Goal: Check status: Check status

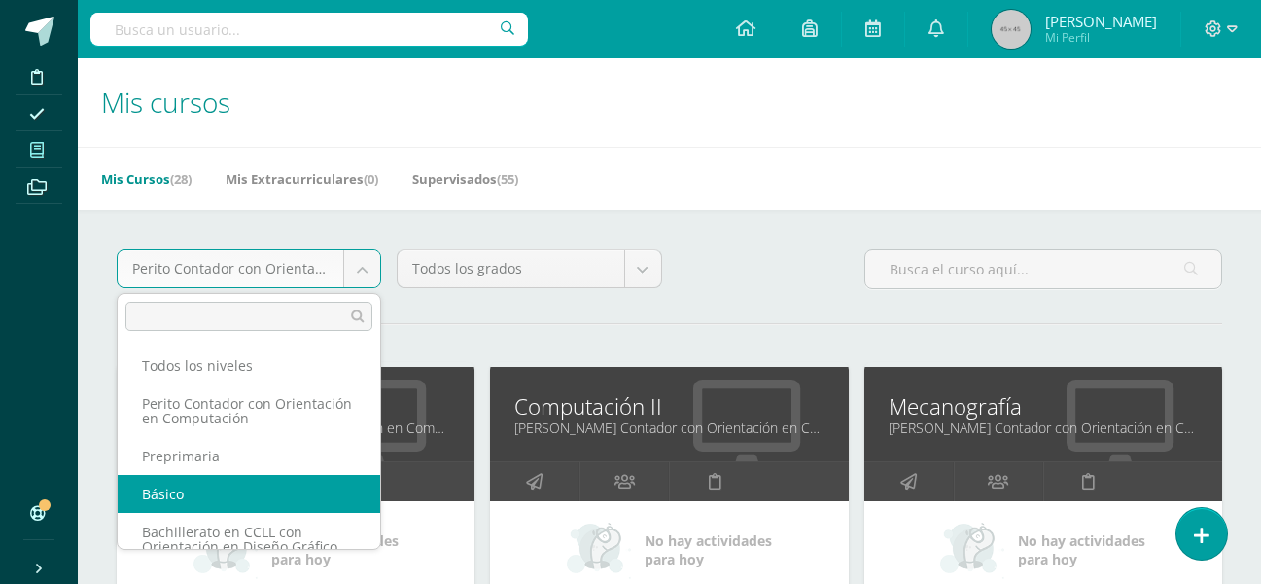
select select "3"
click at [371, 269] on body "Disciplina Asistencia Mis cursos Archivos Soporte Ayuda Reportar un problema Ce…" at bounding box center [630, 428] width 1261 height 856
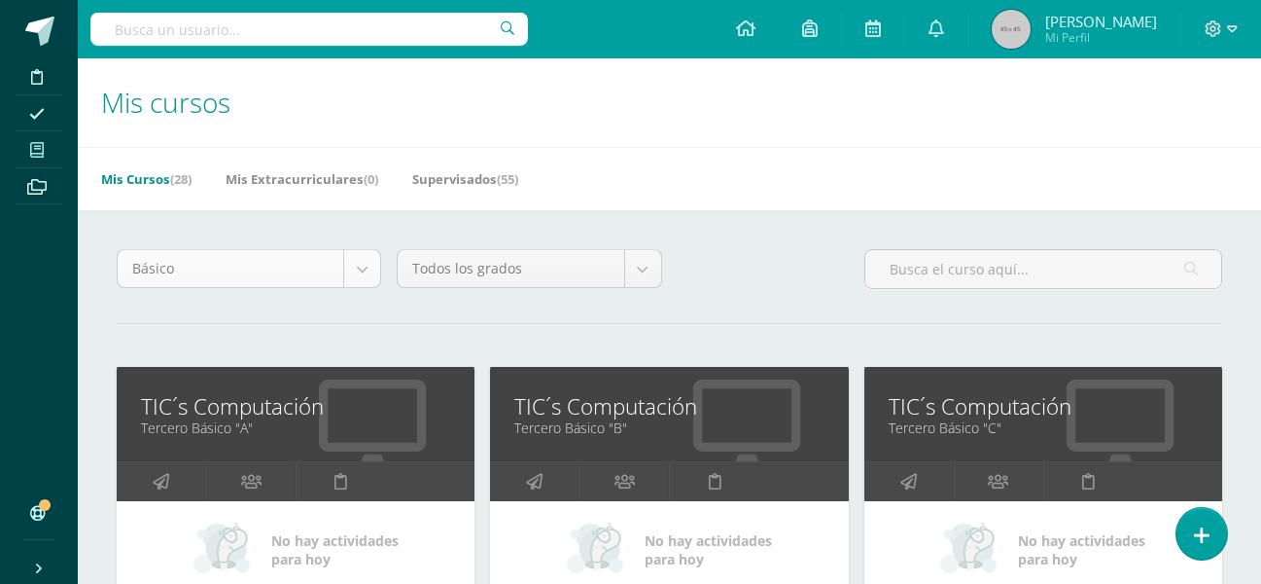
click at [371, 269] on body "Disciplina Asistencia Mis cursos Archivos Soporte Ayuda Reportar un problema Ce…" at bounding box center [630, 428] width 1261 height 856
click at [354, 255] on body "Disciplina Asistencia Mis cursos Archivos Soporte Ayuda Reportar un problema Ce…" at bounding box center [630, 428] width 1261 height 856
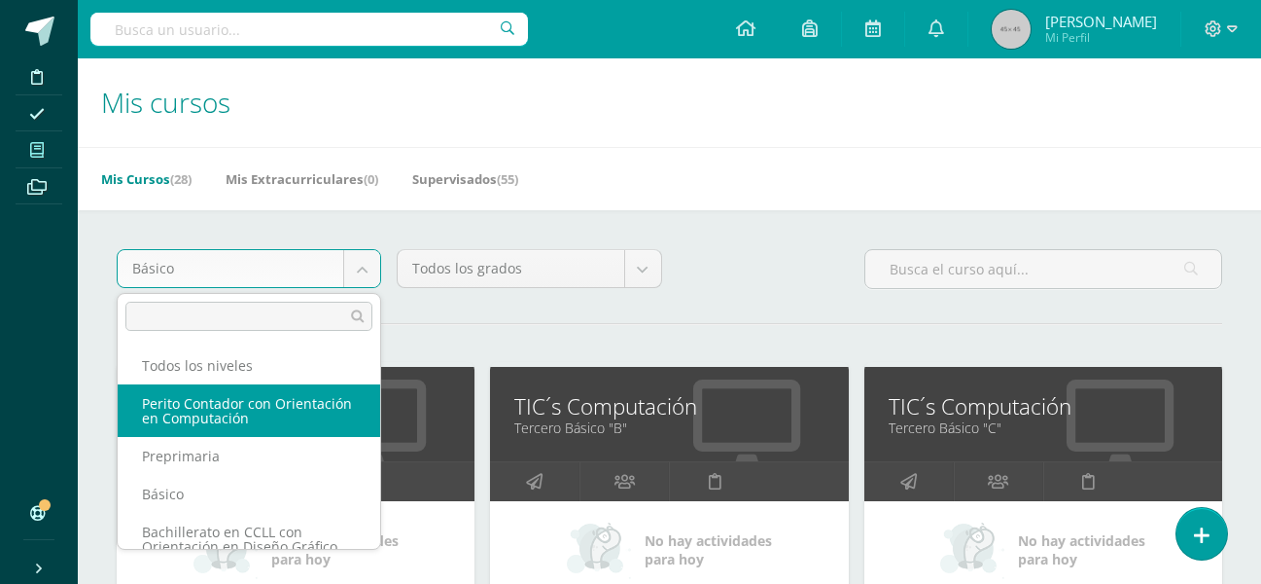
select select "4"
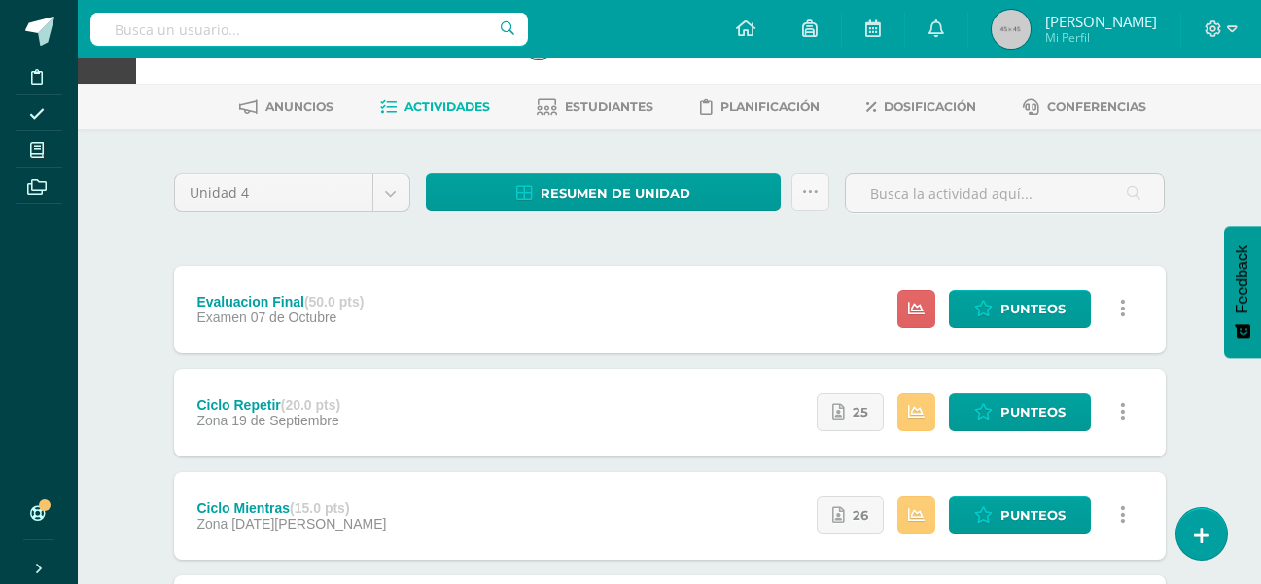
scroll to position [97, 0]
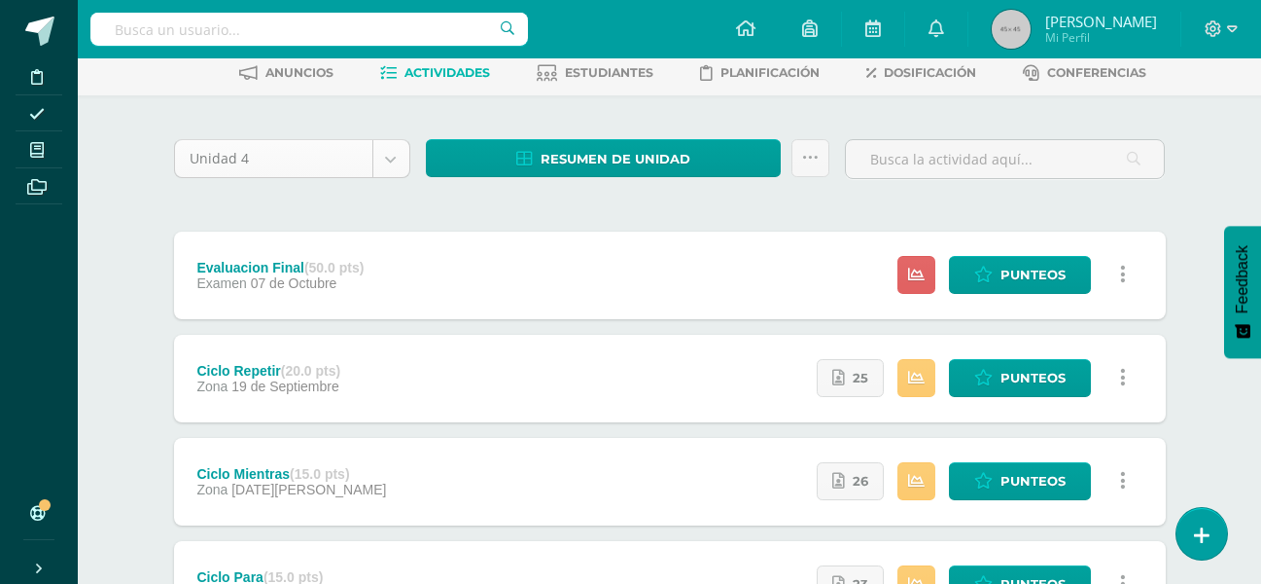
click at [394, 171] on body "Disciplina Asistencia Mis cursos Archivos Soporte Ayuda Reportar un problema Ce…" at bounding box center [630, 330] width 1261 height 855
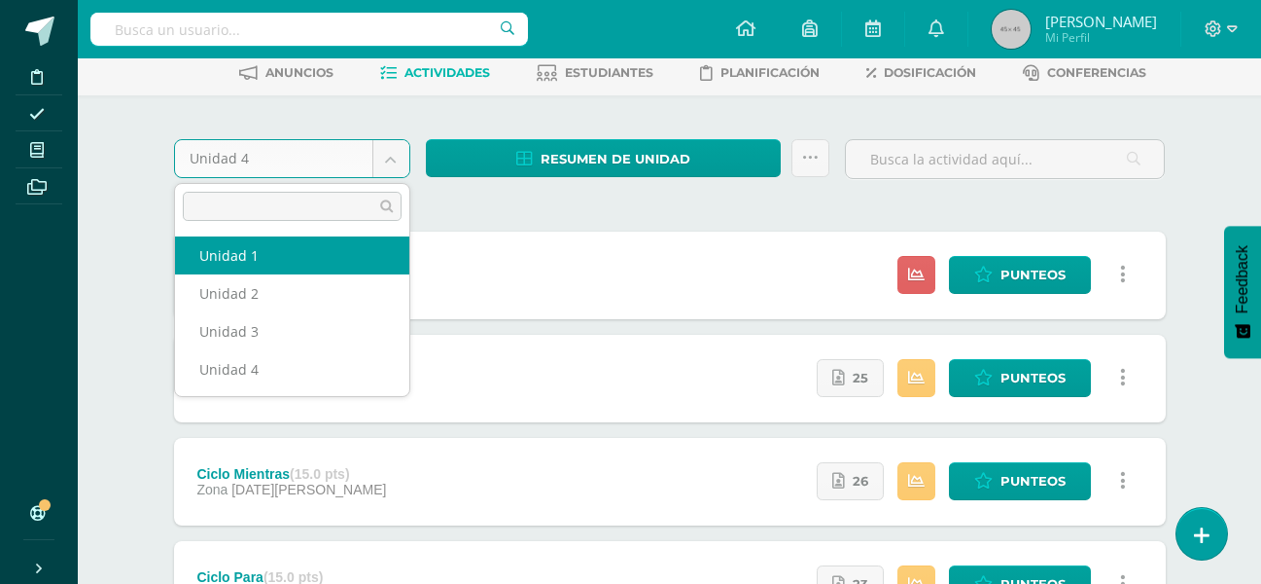
select select "Unidad 1"
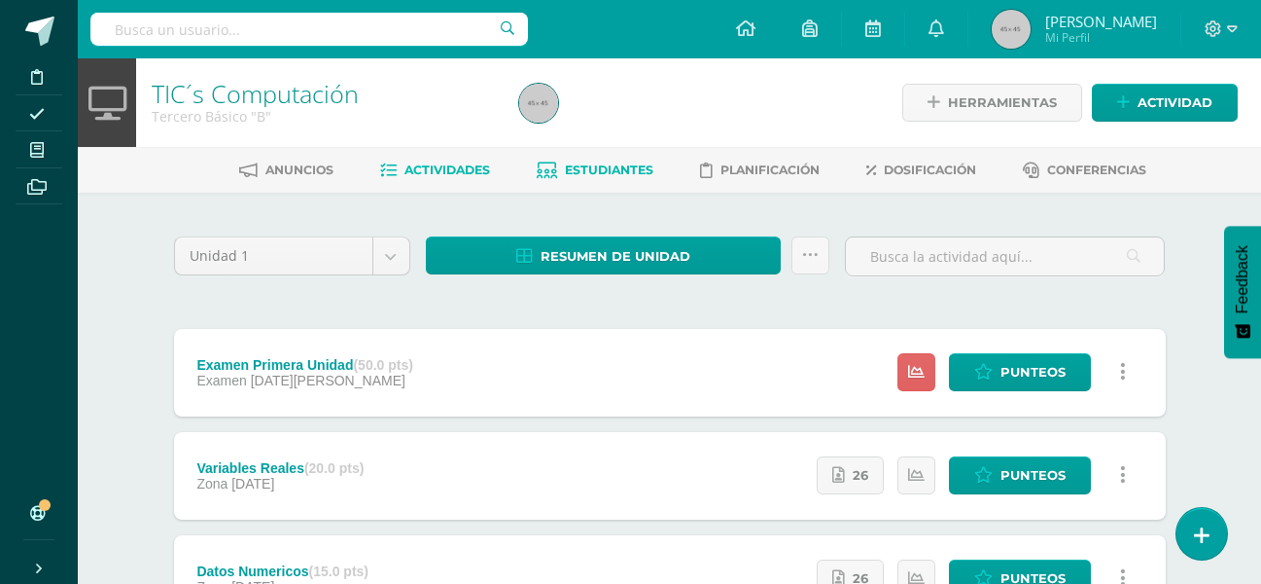
click at [642, 173] on span "Estudiantes" at bounding box center [609, 169] width 88 height 15
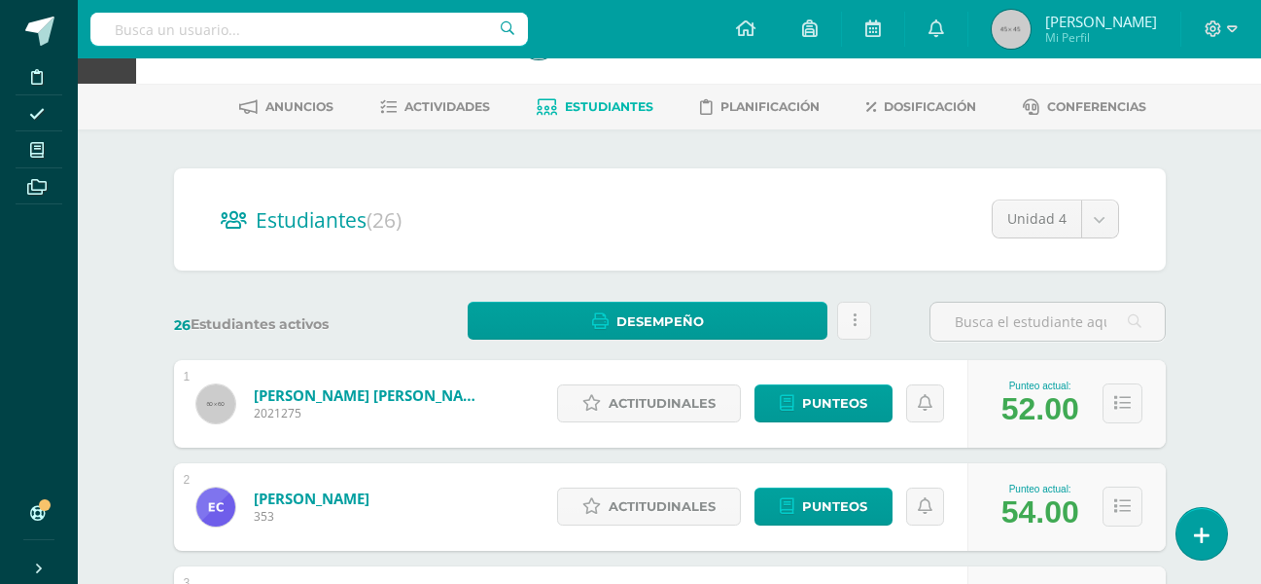
scroll to position [97, 0]
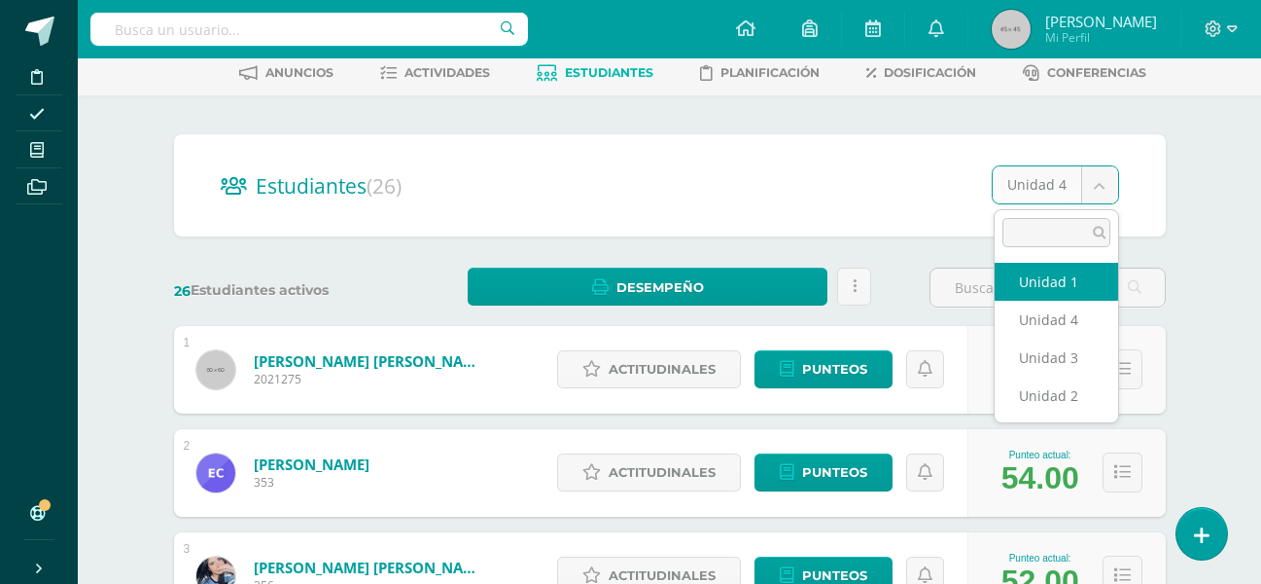
select select "/dashboard/teacher/section/1797/students/?unit=71690"
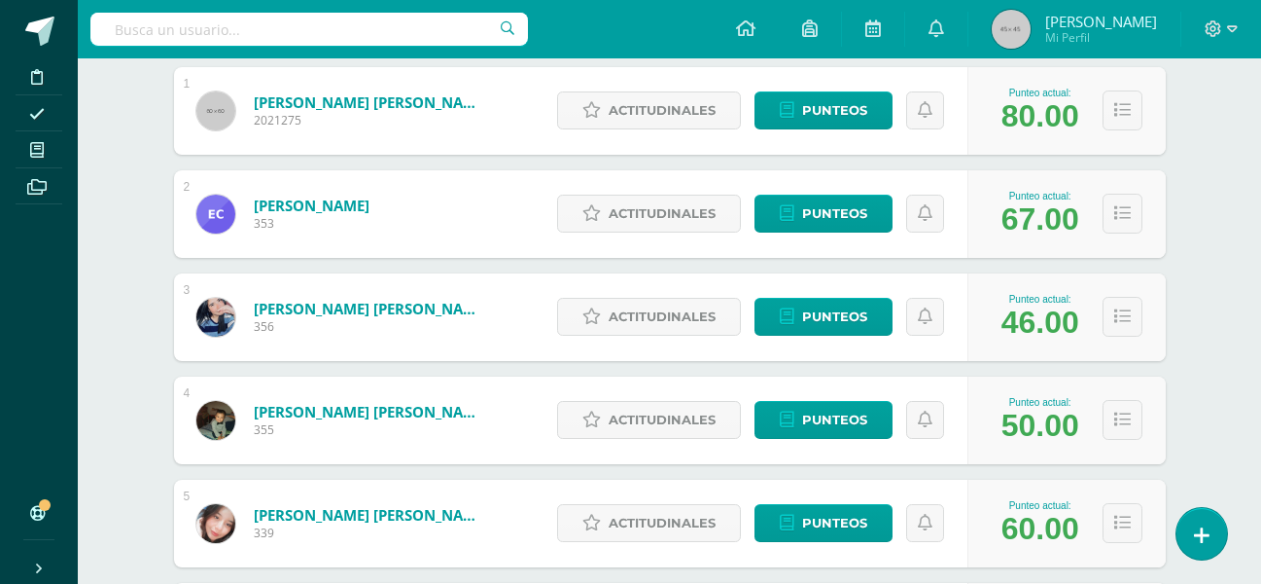
scroll to position [389, 0]
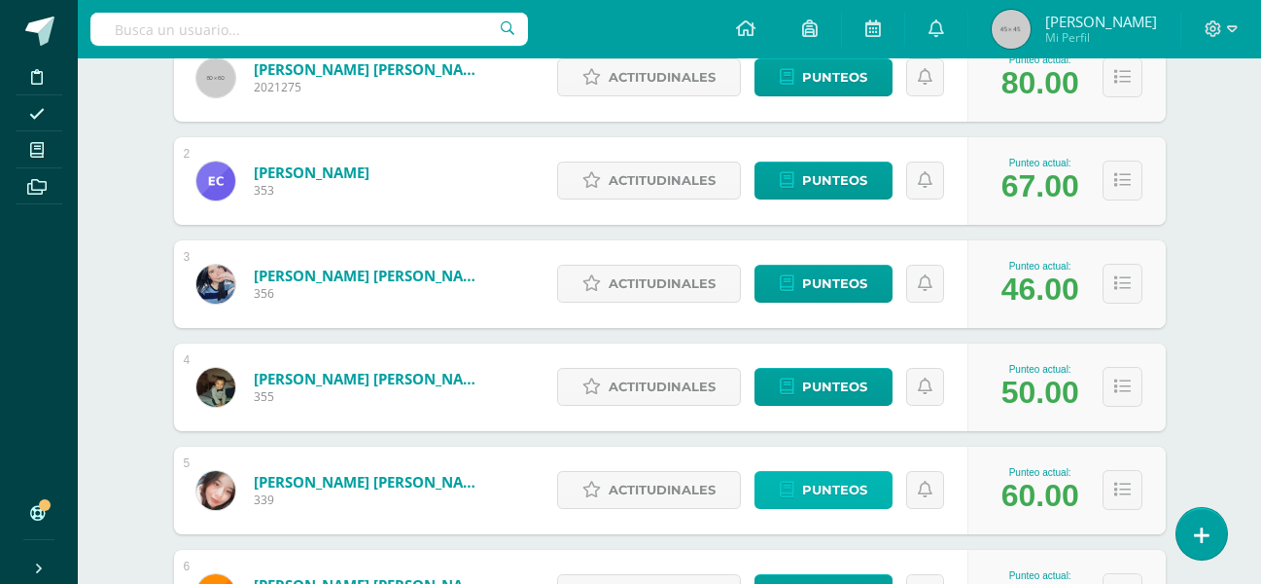
click at [832, 486] on span "Punteos" at bounding box center [834, 490] width 65 height 36
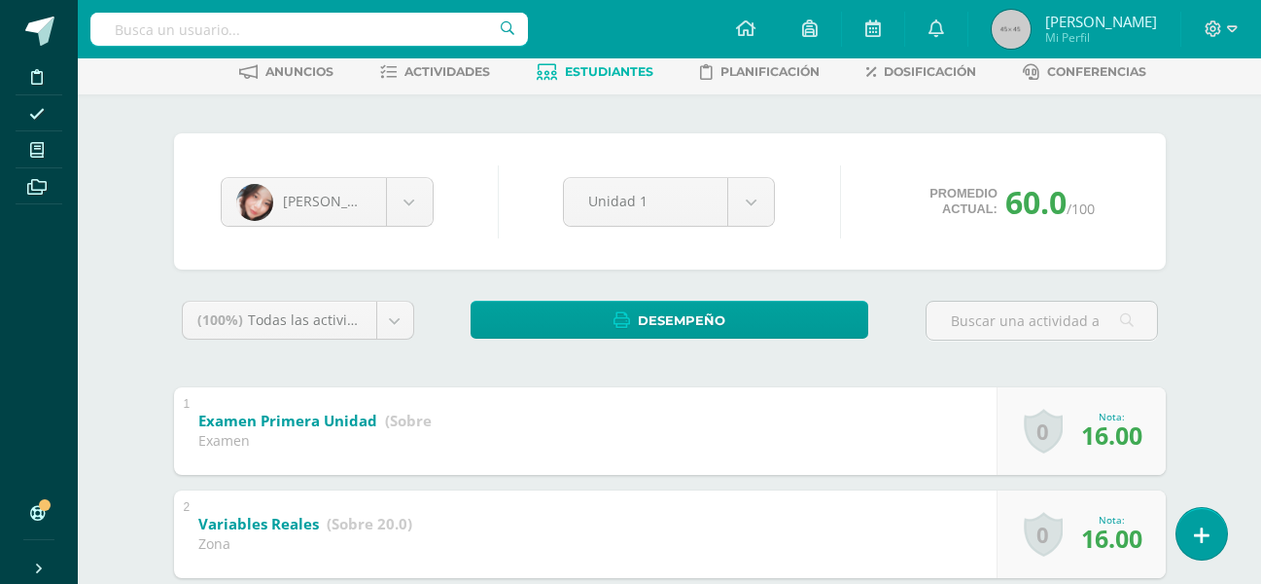
scroll to position [97, 0]
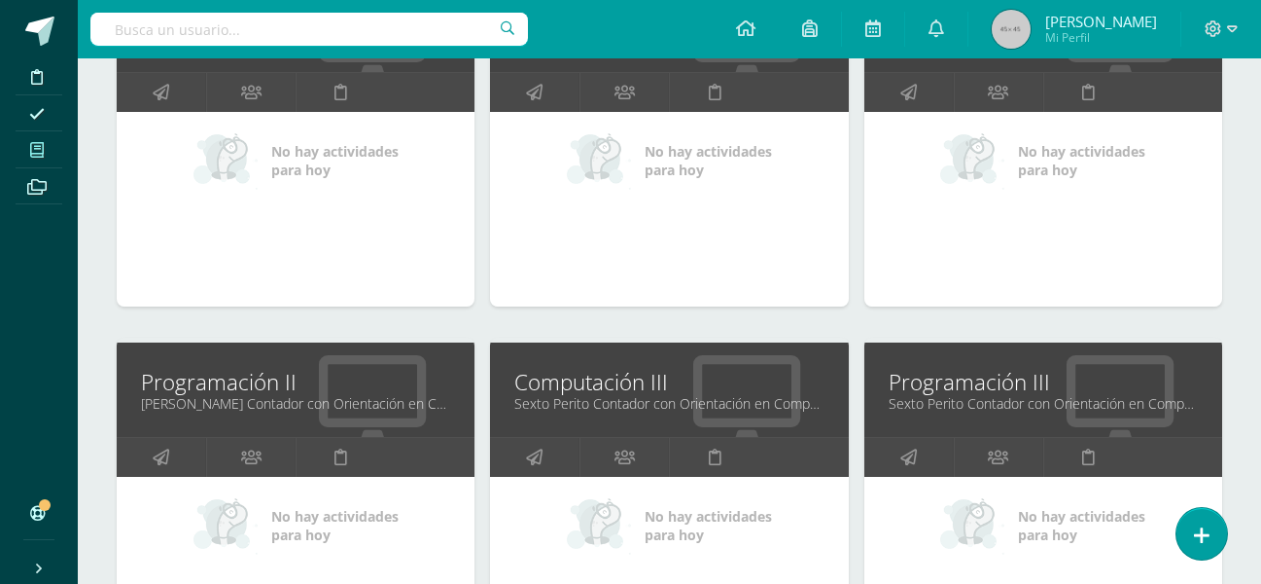
scroll to position [195, 0]
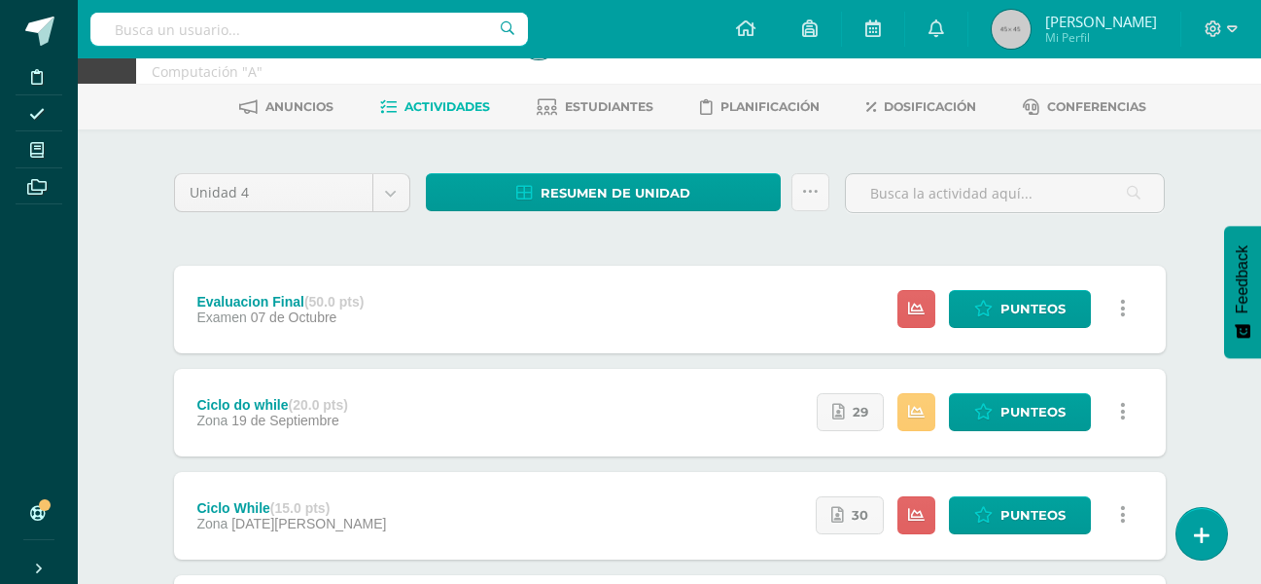
scroll to position [97, 0]
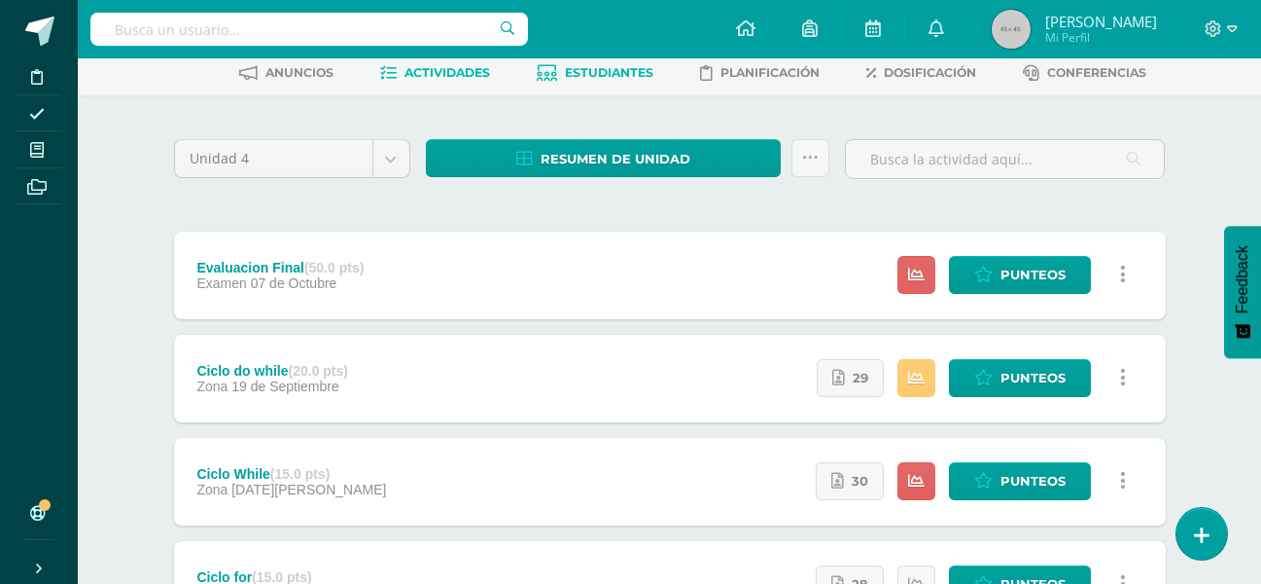
click at [628, 76] on span "Estudiantes" at bounding box center [609, 72] width 88 height 15
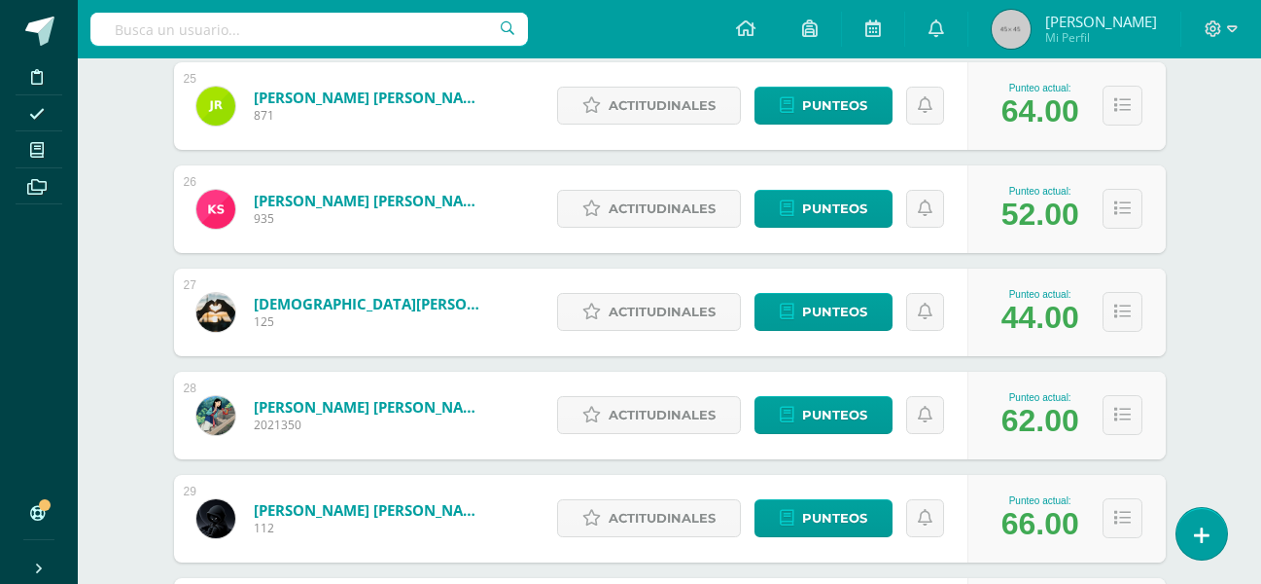
scroll to position [2883, 0]
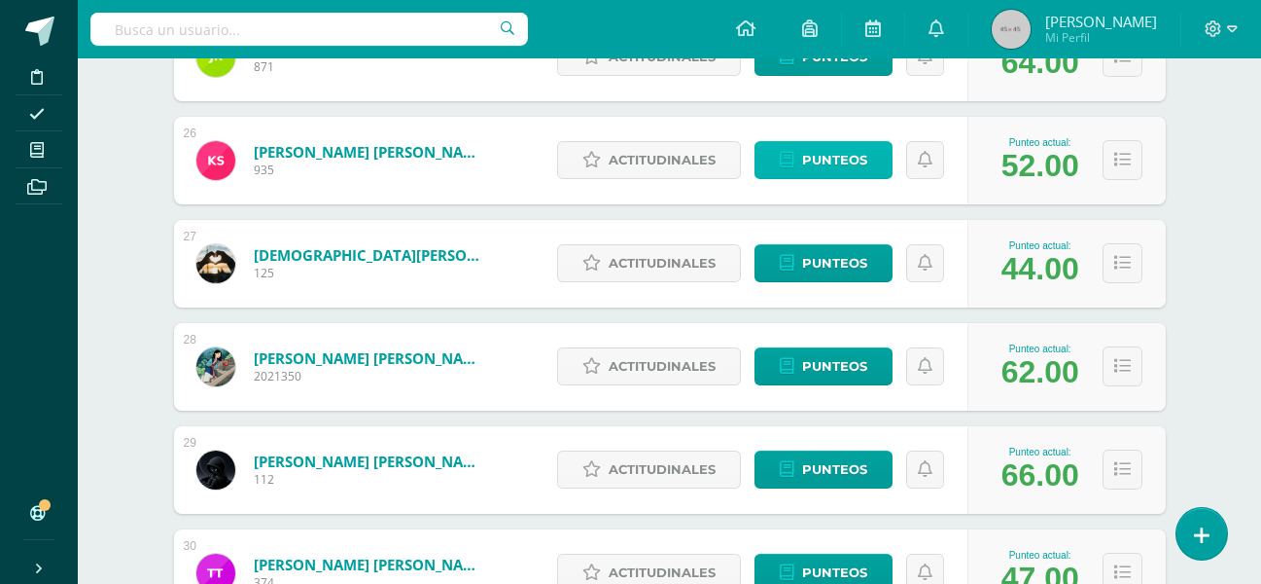
click at [806, 154] on span "Punteos" at bounding box center [834, 160] width 65 height 36
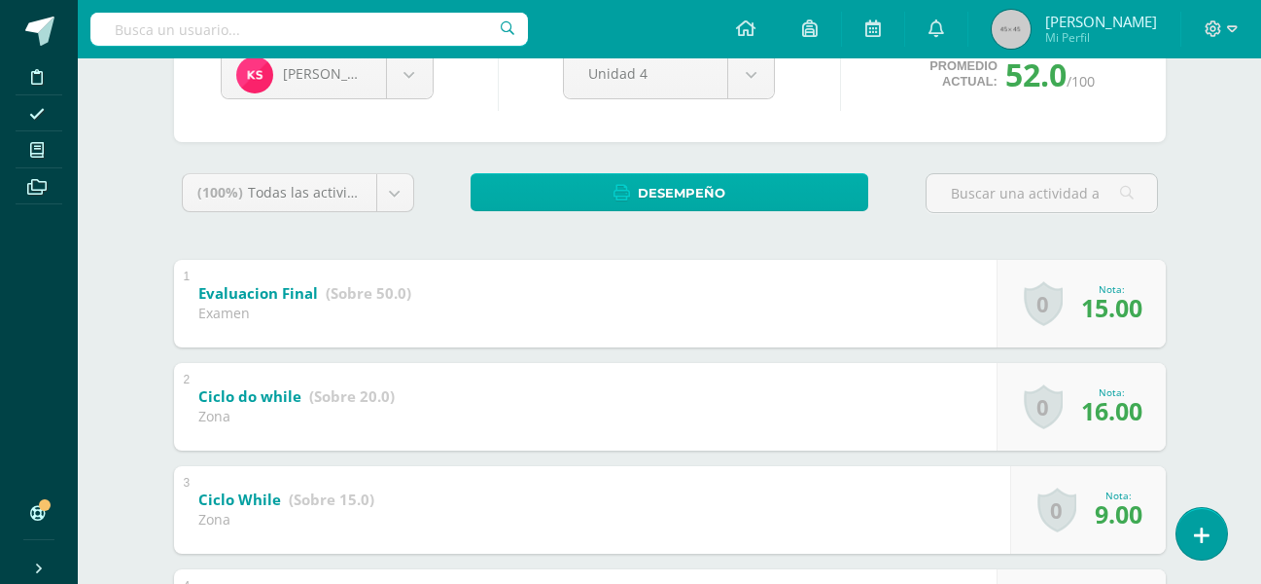
scroll to position [97, 0]
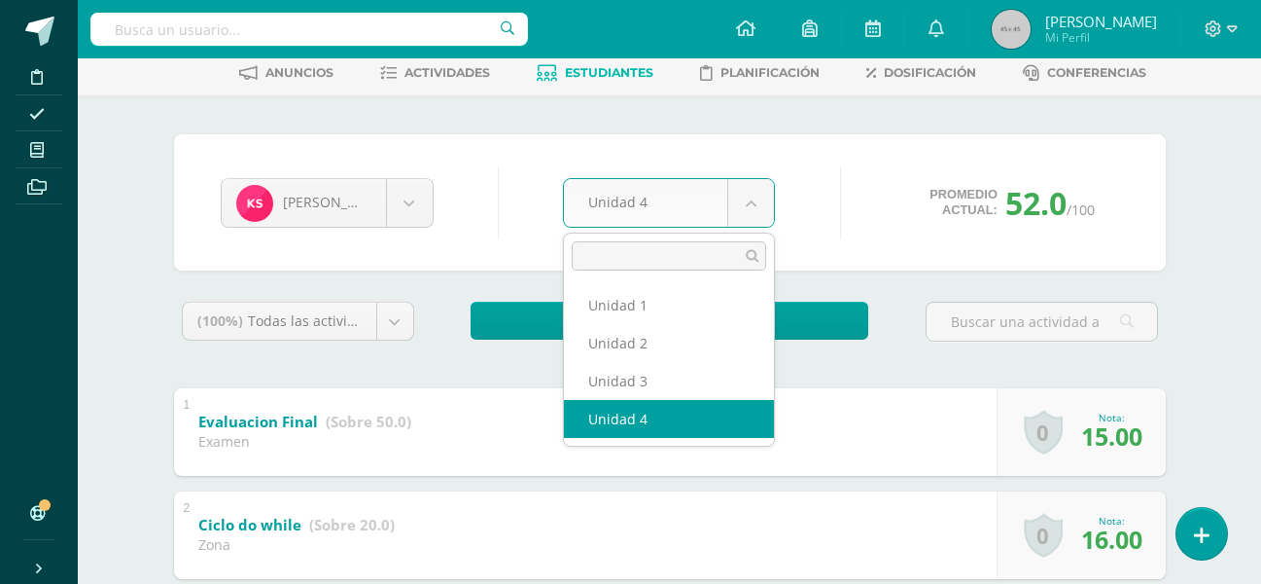
click at [747, 208] on body "Disciplina Asistencia Mis cursos Archivos Soporte Ayuda Reportar un problema Ce…" at bounding box center [630, 408] width 1261 height 1011
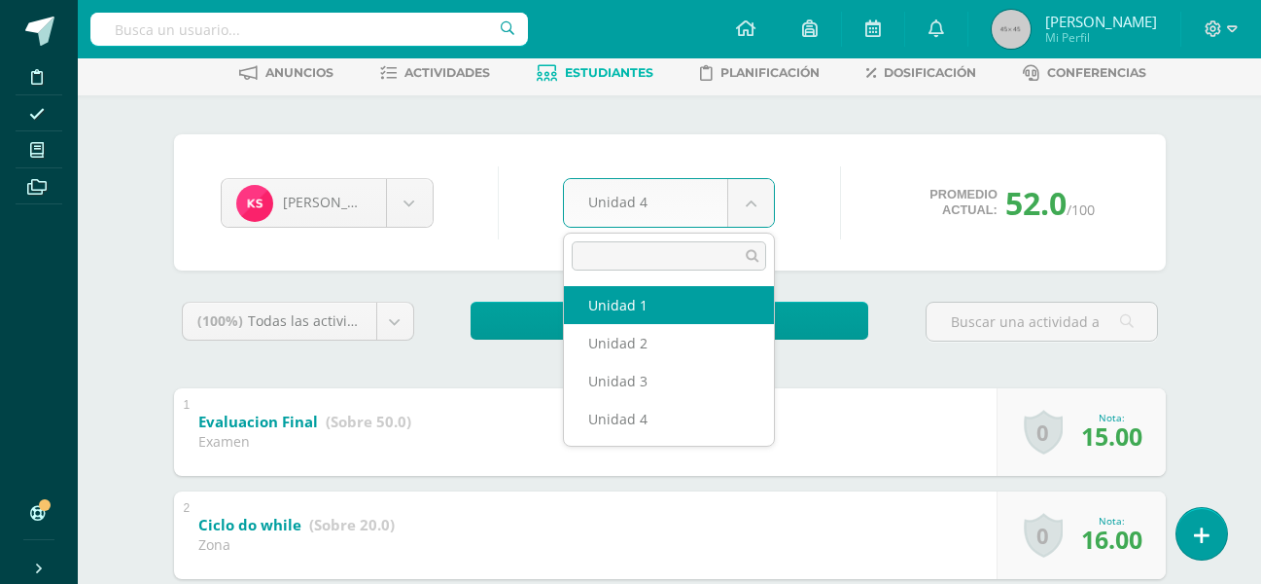
select select "Unidad 1"
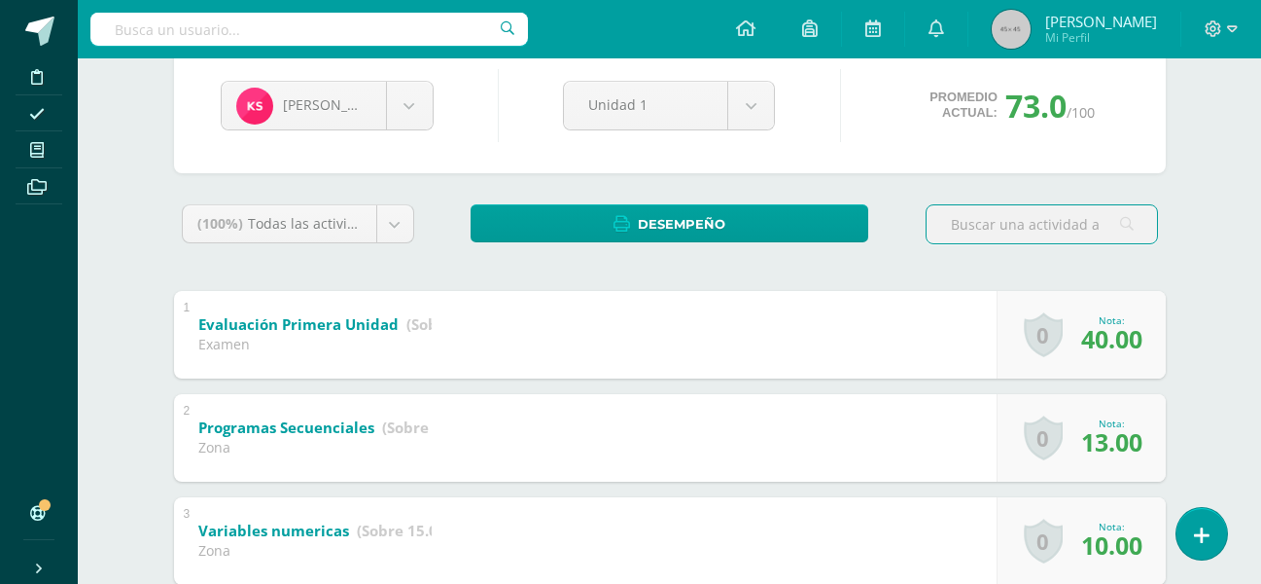
scroll to position [97, 0]
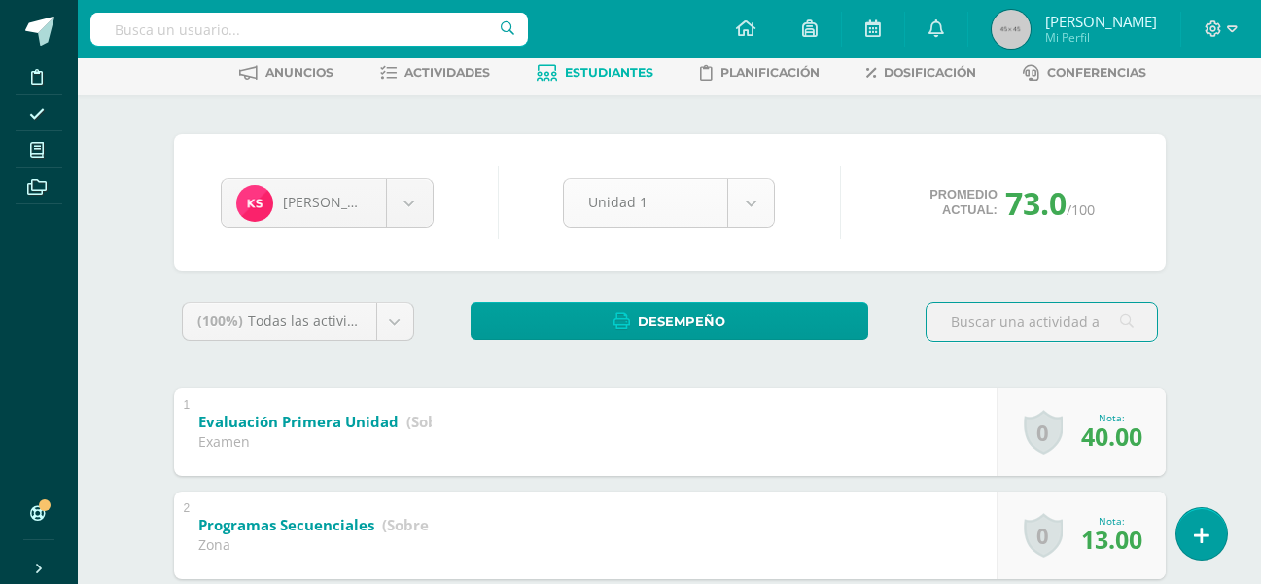
click at [751, 194] on body "Disciplina Asistencia Mis cursos Archivos Soporte Ayuda Reportar un problema Ce…" at bounding box center [630, 408] width 1261 height 1011
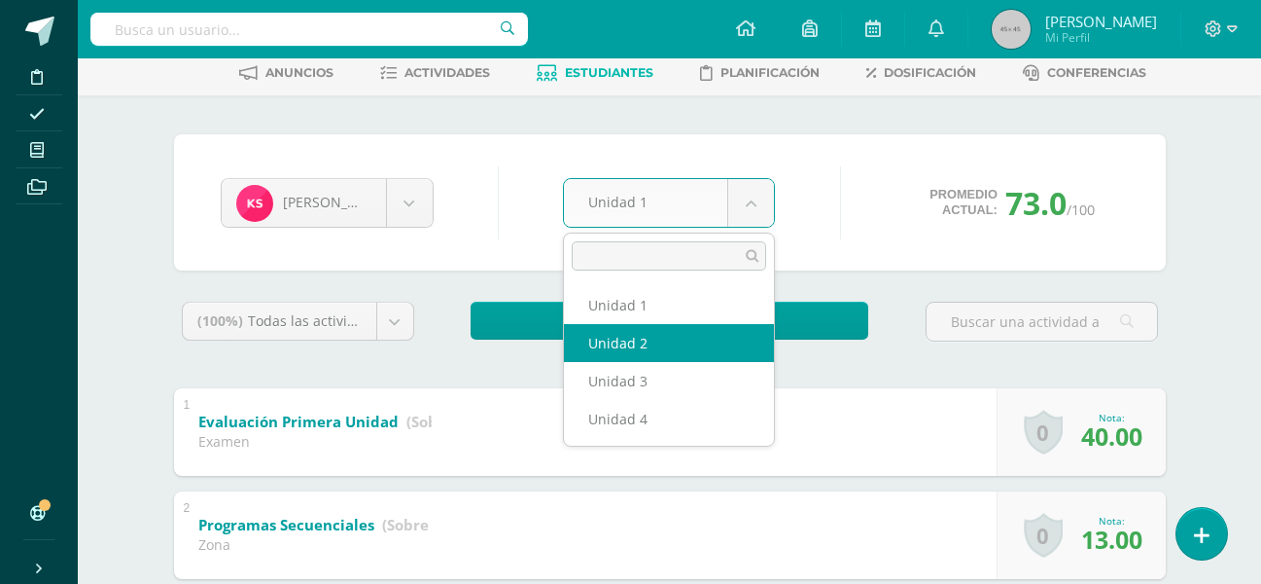
select select "Unidad 2"
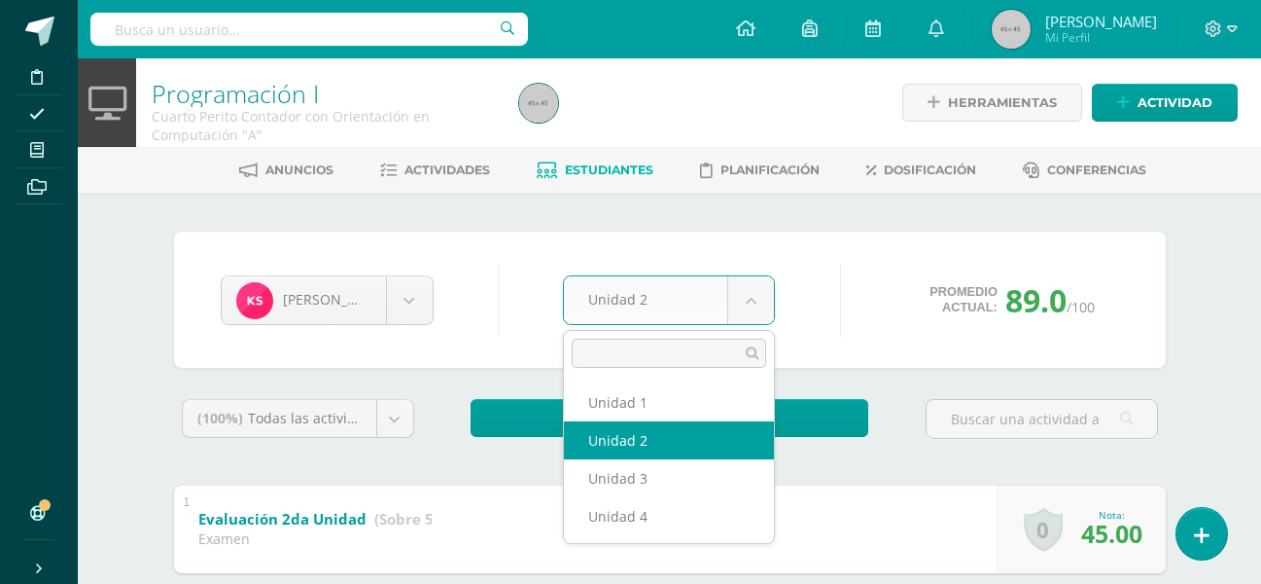
click at [763, 302] on body "Disciplina Asistencia Mis cursos Archivos Soporte Ayuda Reportar un problema Ce…" at bounding box center [630, 505] width 1261 height 1011
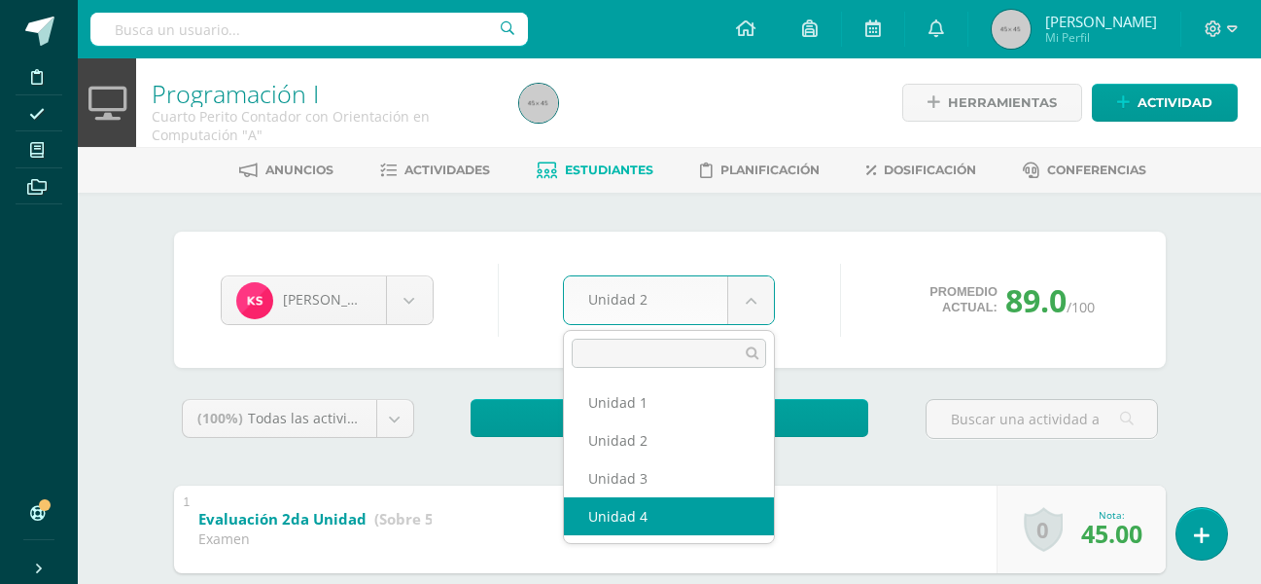
select select "Unidad 4"
